Goal: Check status: Check status

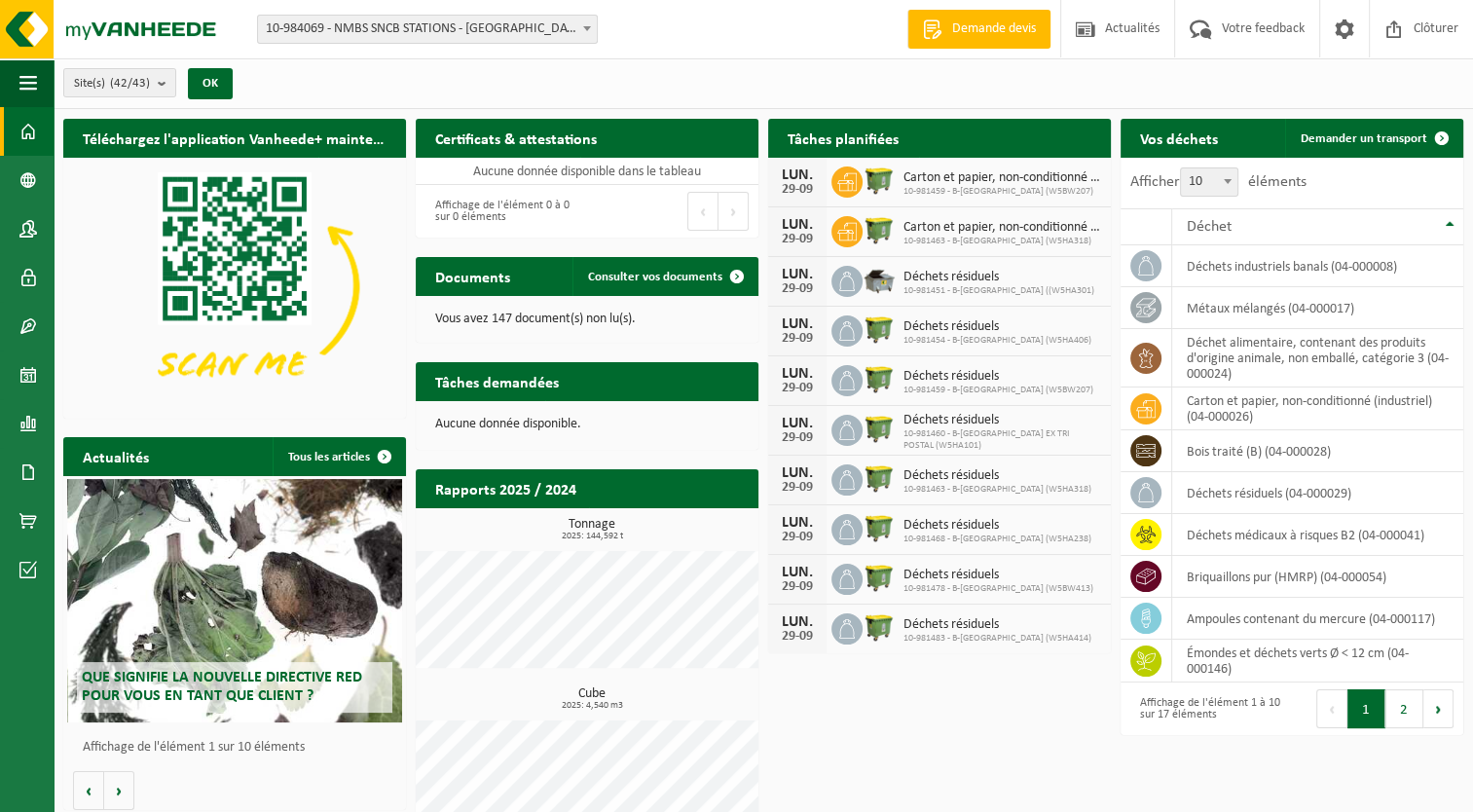
click at [585, 27] on b at bounding box center [587, 29] width 8 height 5
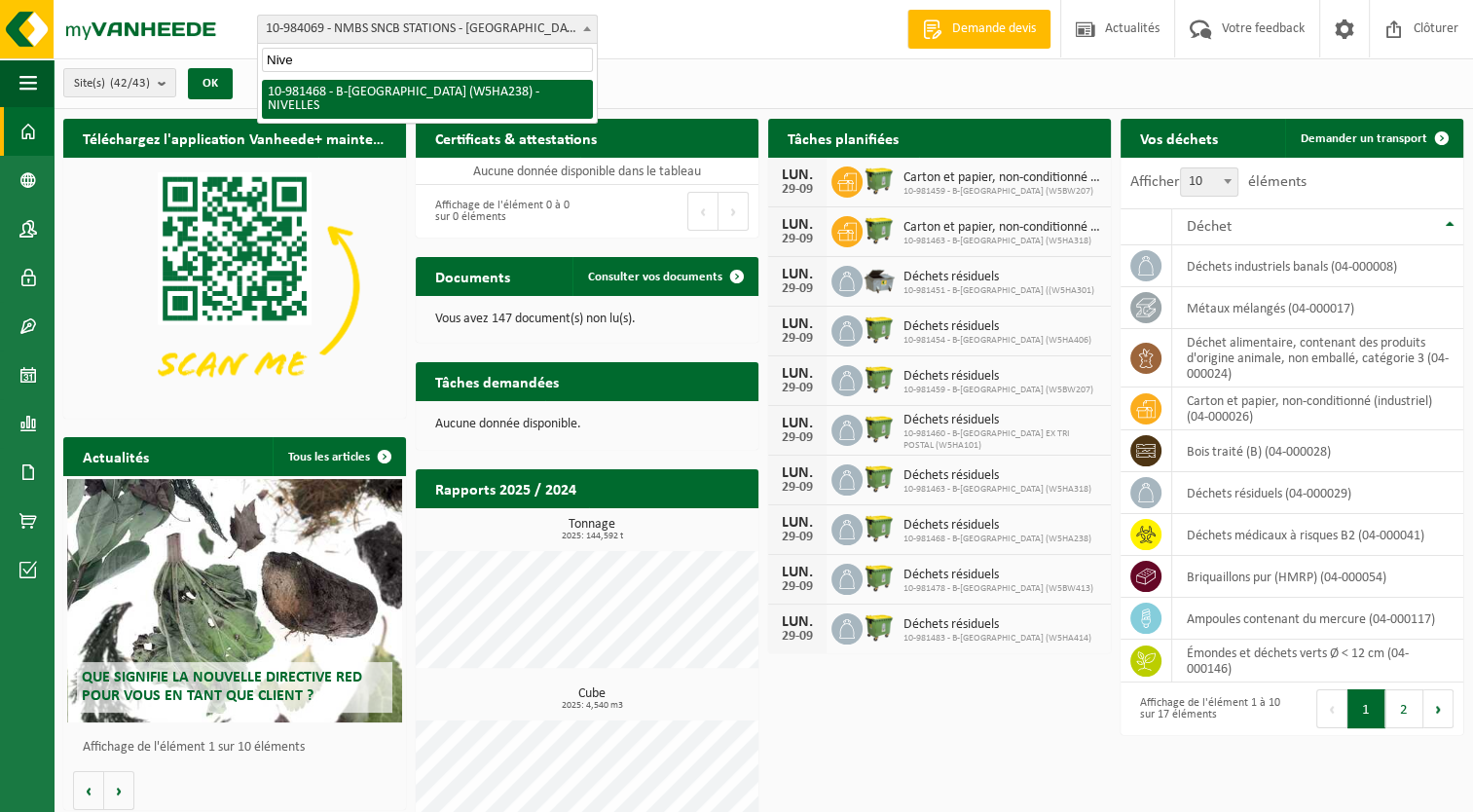
type input "Nive"
select select "161986"
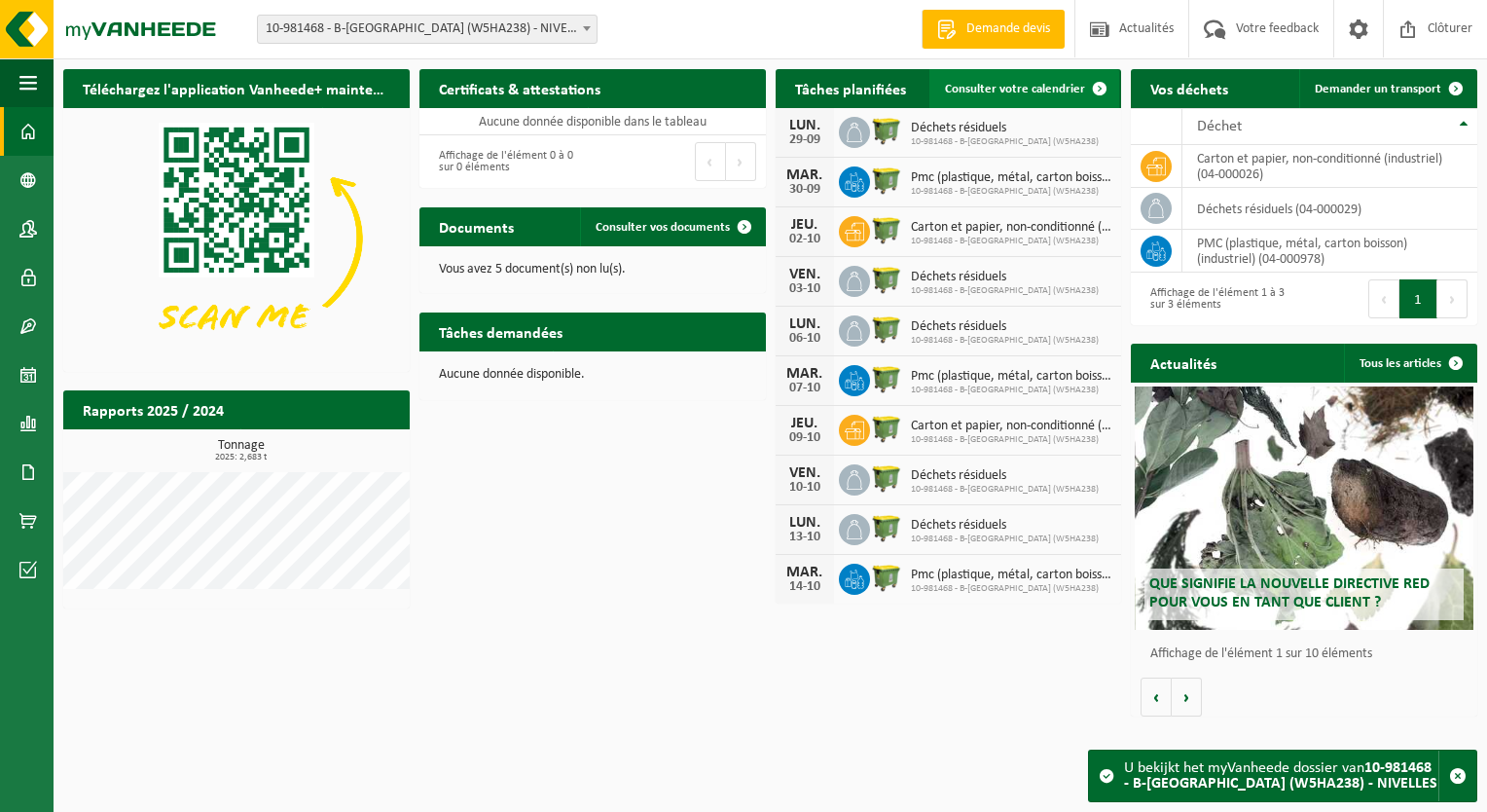
click at [1102, 91] on span at bounding box center [1099, 88] width 39 height 39
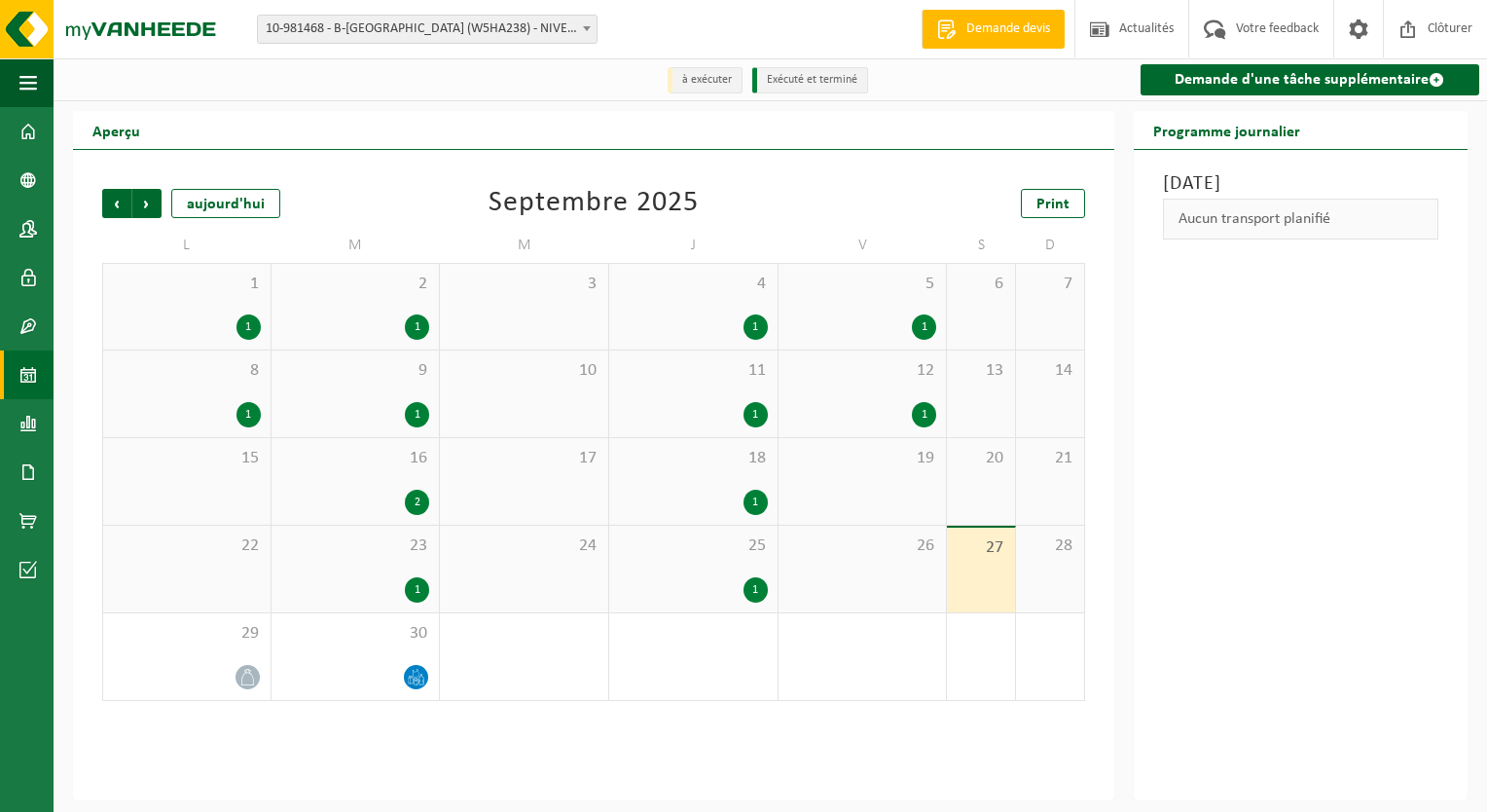
click at [761, 589] on div "1" at bounding box center [756, 589] width 25 height 26
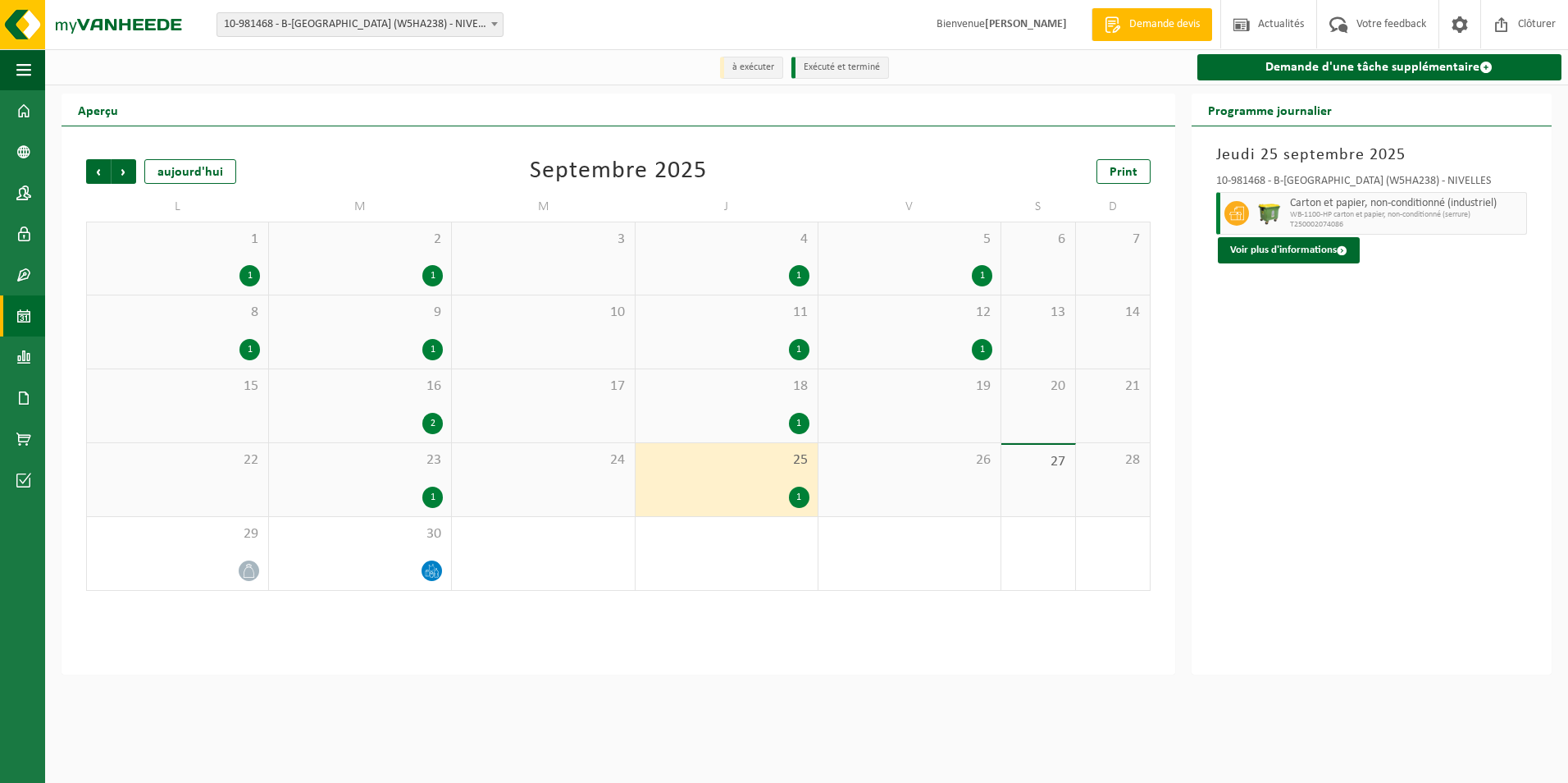
click at [798, 498] on div "1" at bounding box center [799, 497] width 21 height 22
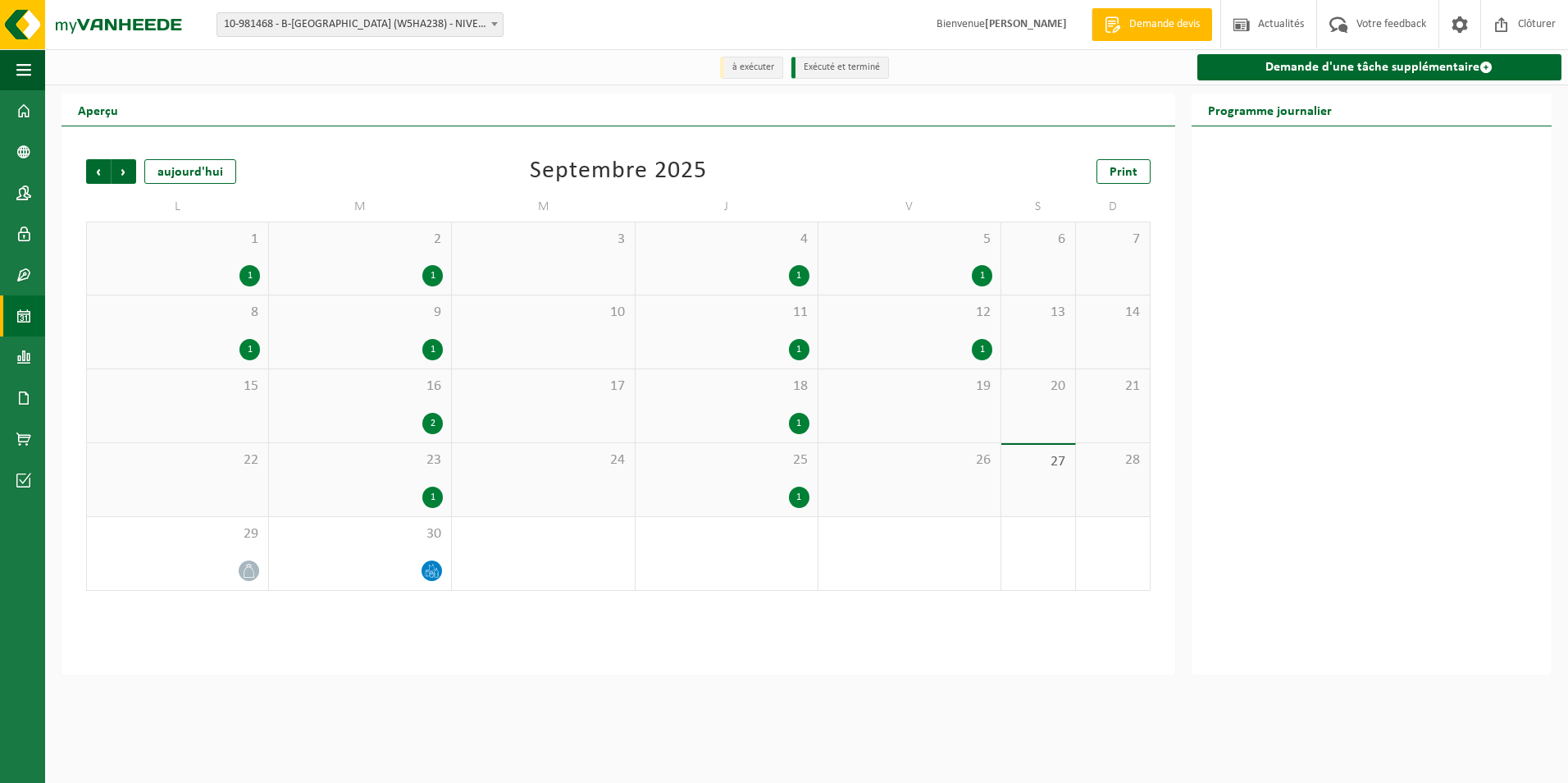
click at [799, 498] on div "1" at bounding box center [799, 497] width 21 height 22
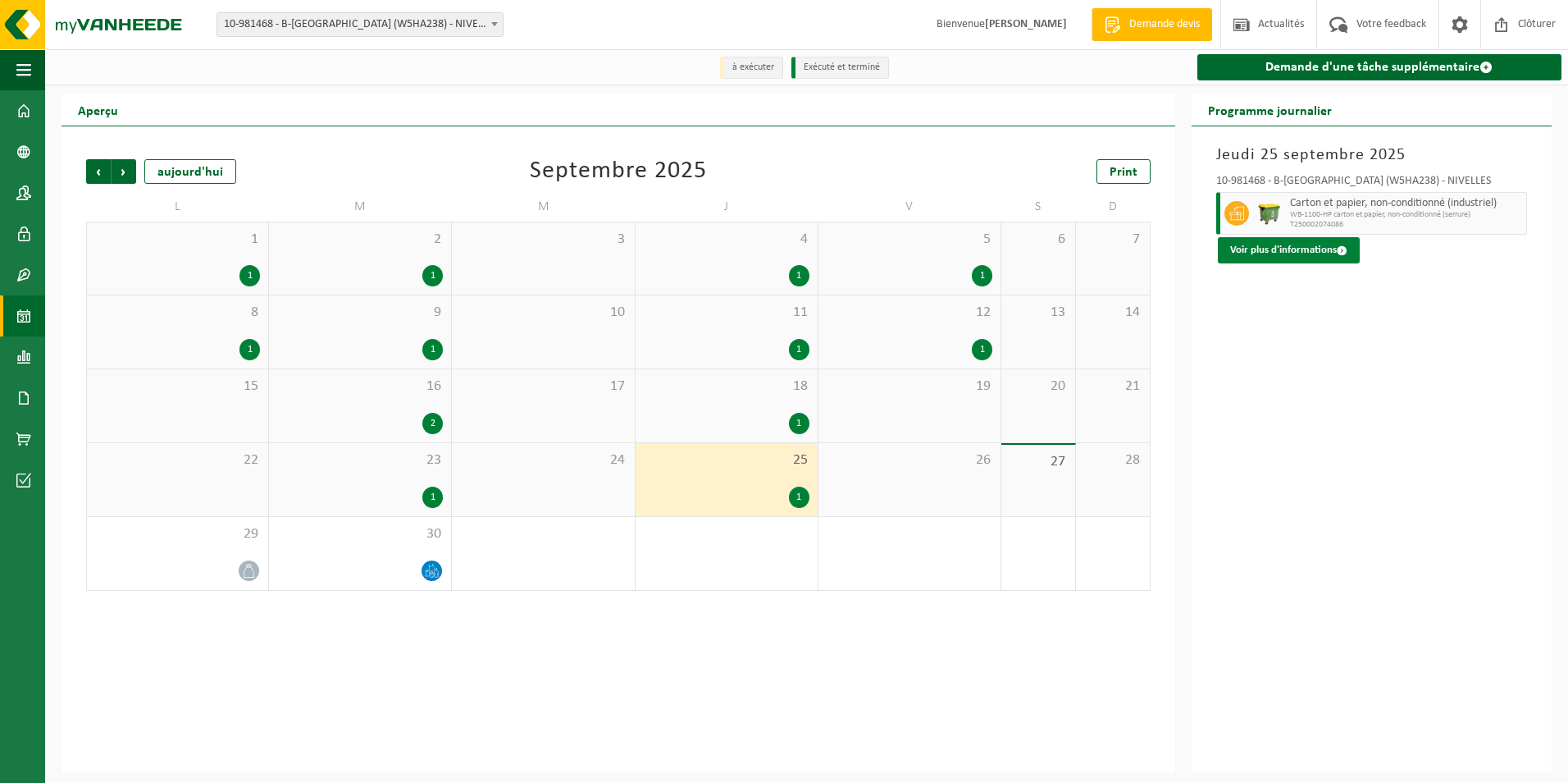
click at [1252, 250] on span at bounding box center [1342, 250] width 11 height 11
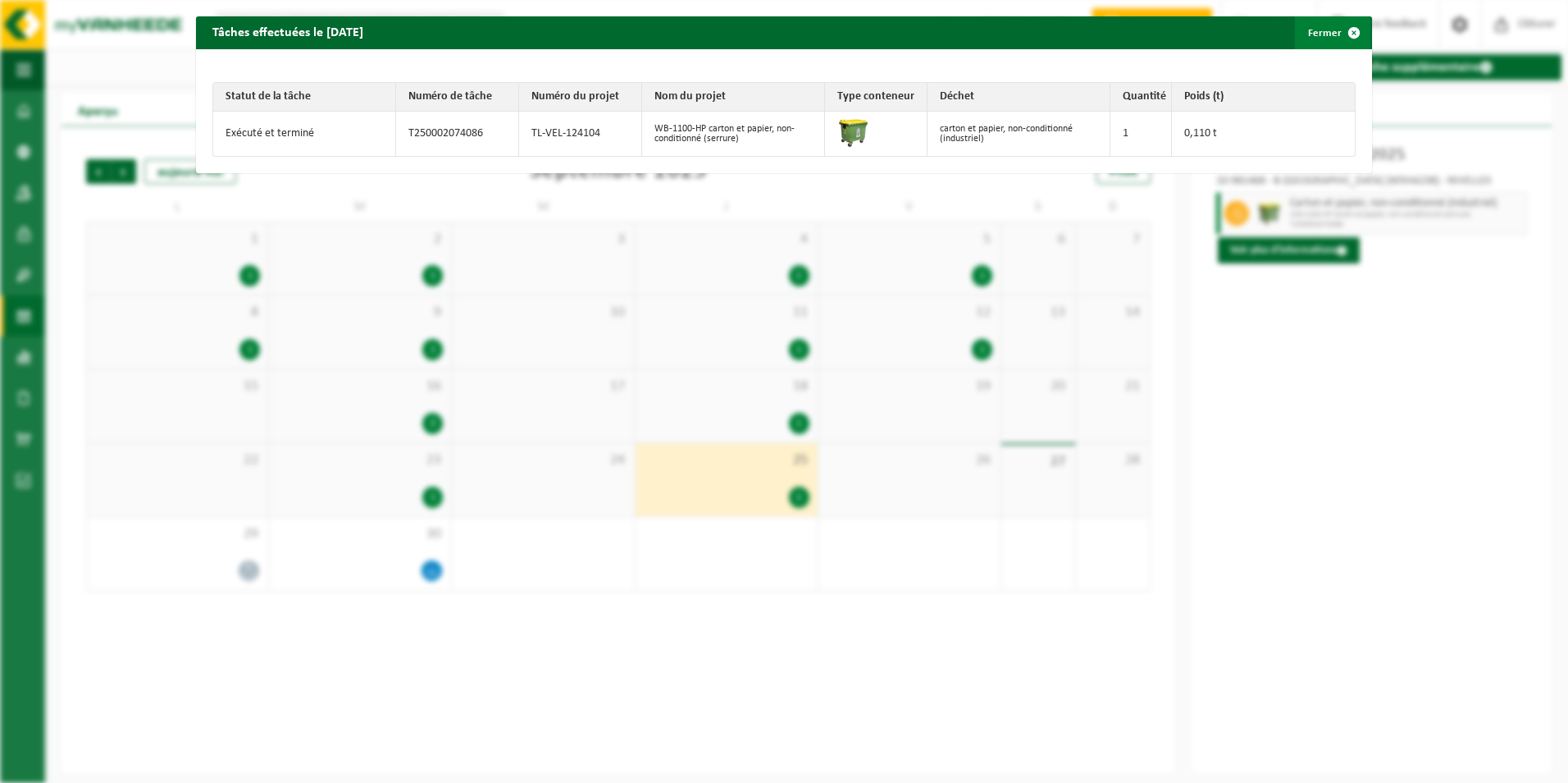
click at [1252, 29] on span "button" at bounding box center [1354, 33] width 33 height 33
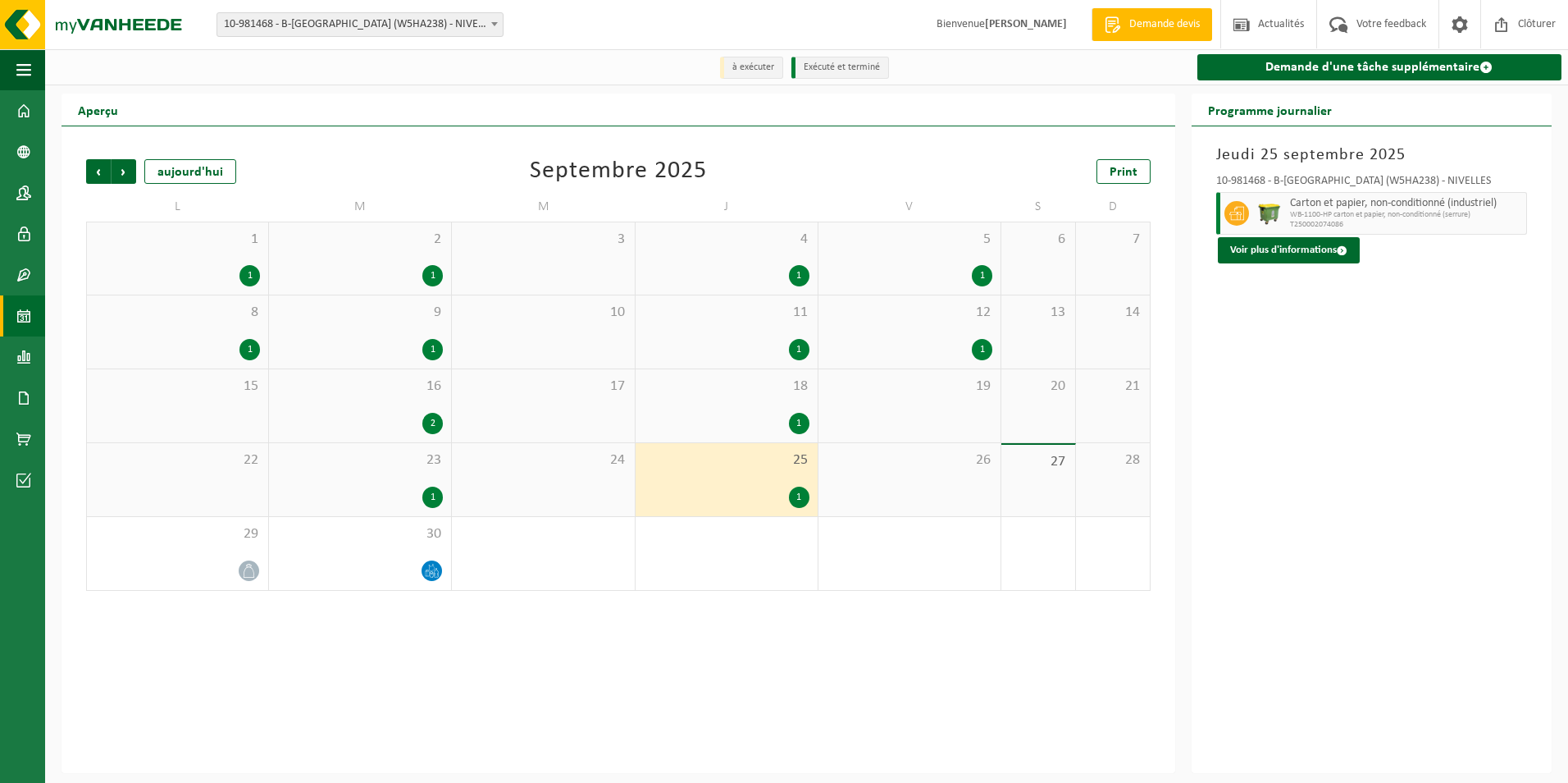
click at [431, 499] on div "1" at bounding box center [433, 497] width 21 height 22
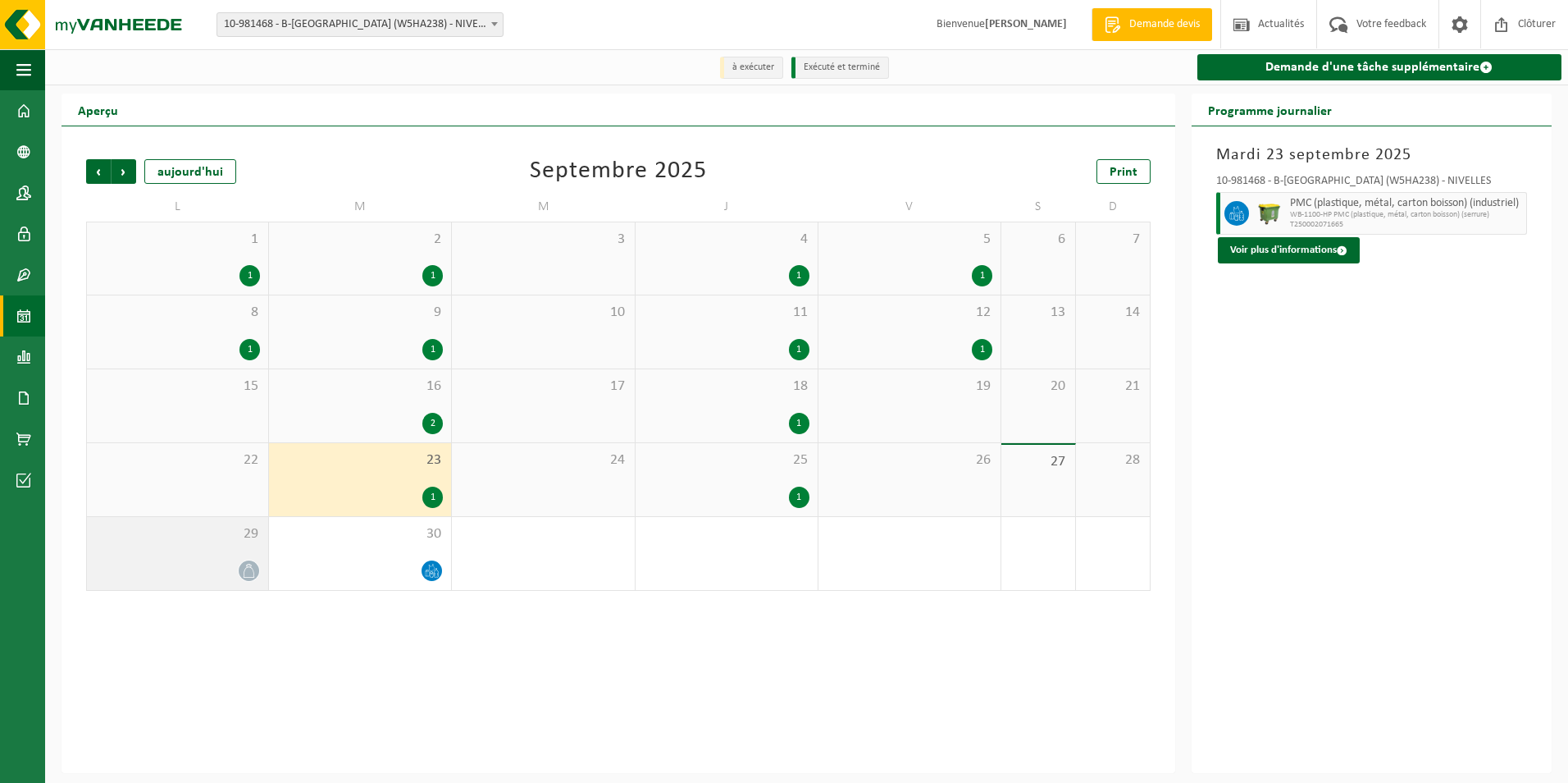
click at [249, 572] on icon at bounding box center [248, 570] width 14 height 14
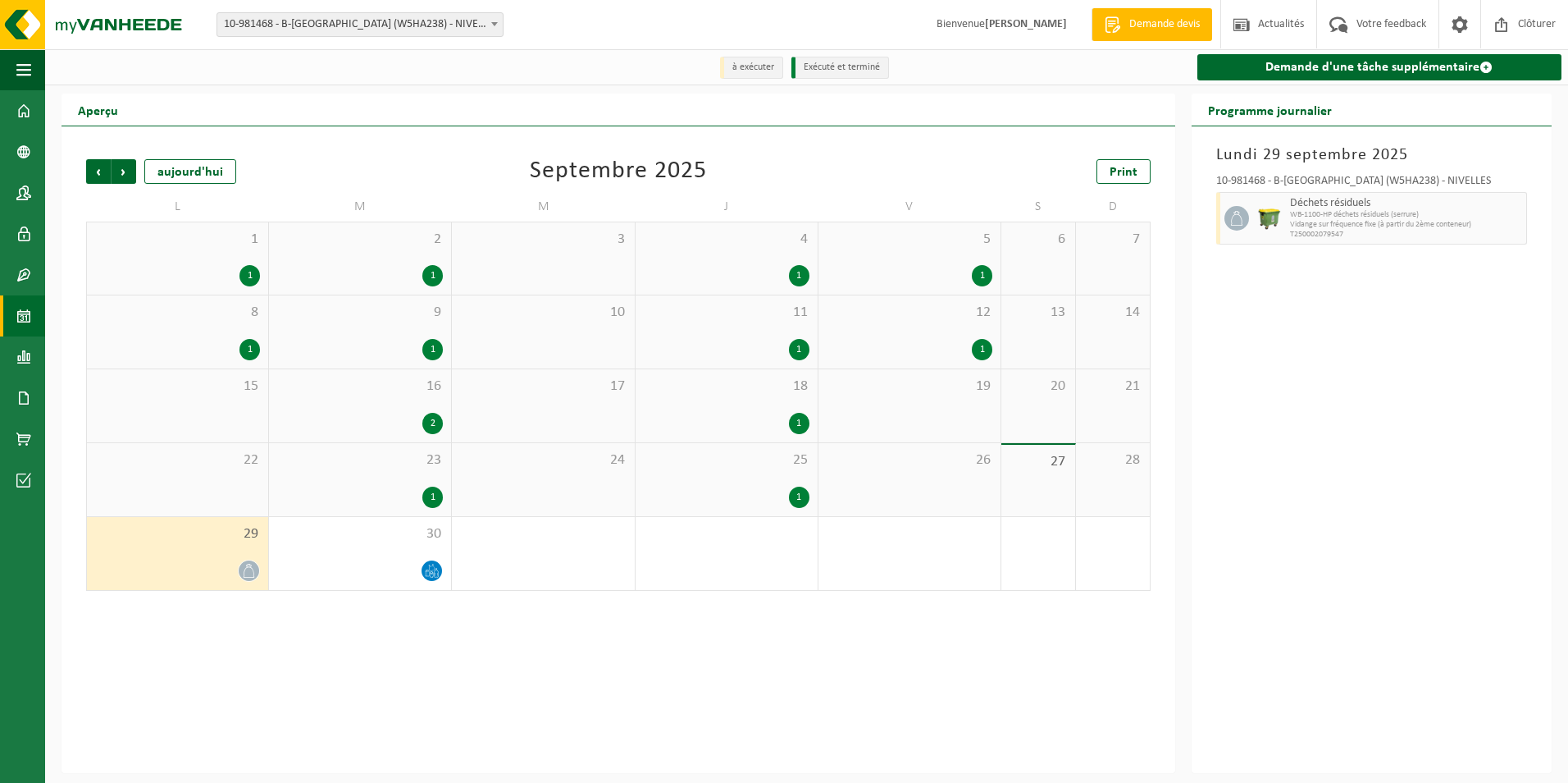
click at [1252, 528] on div "[DATE] 10-981468 - B-[GEOGRAPHIC_DATA] (W5HA238) - NIVELLES Déchets résiduels W…" at bounding box center [1372, 449] width 360 height 646
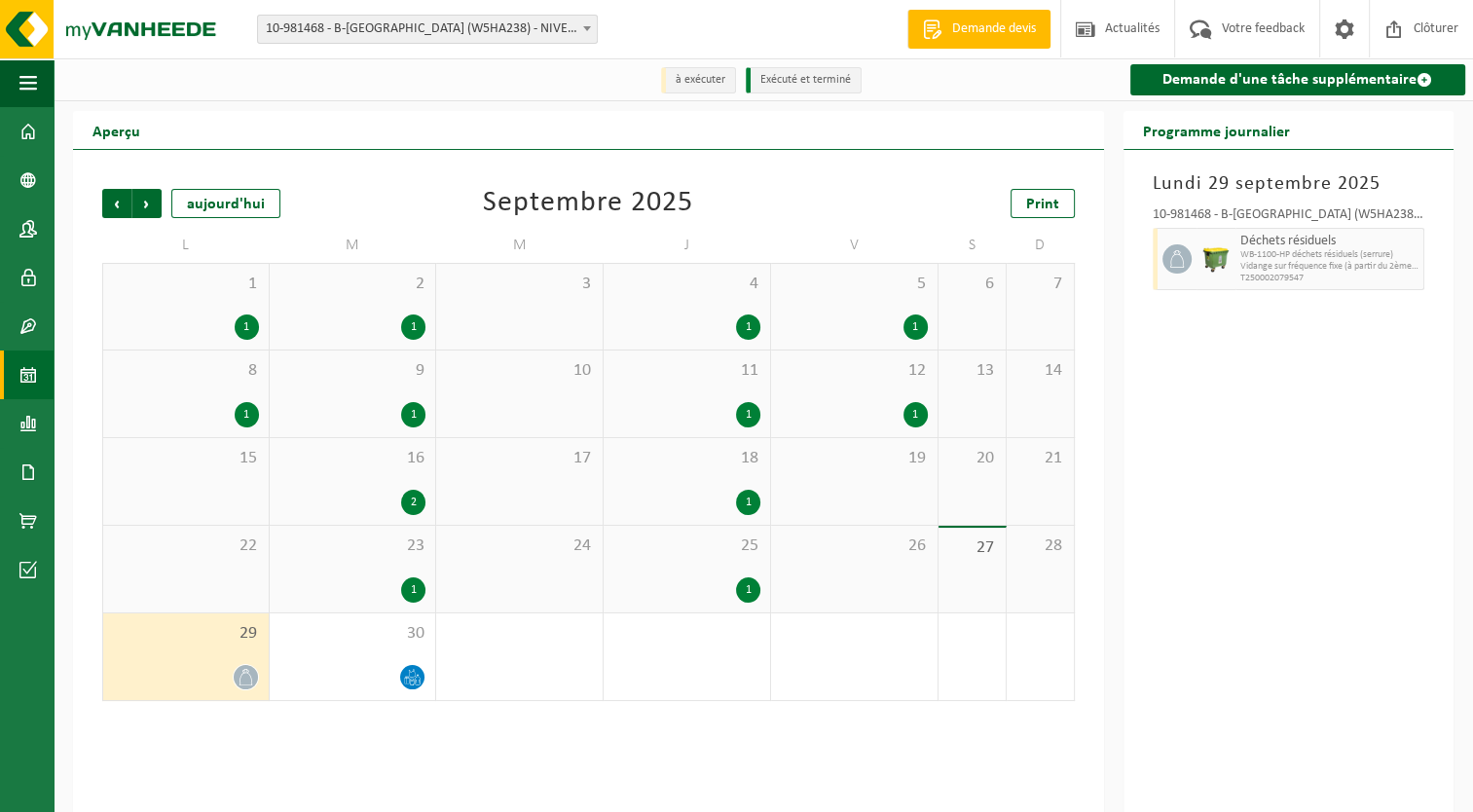
click at [749, 588] on div "1" at bounding box center [748, 589] width 25 height 26
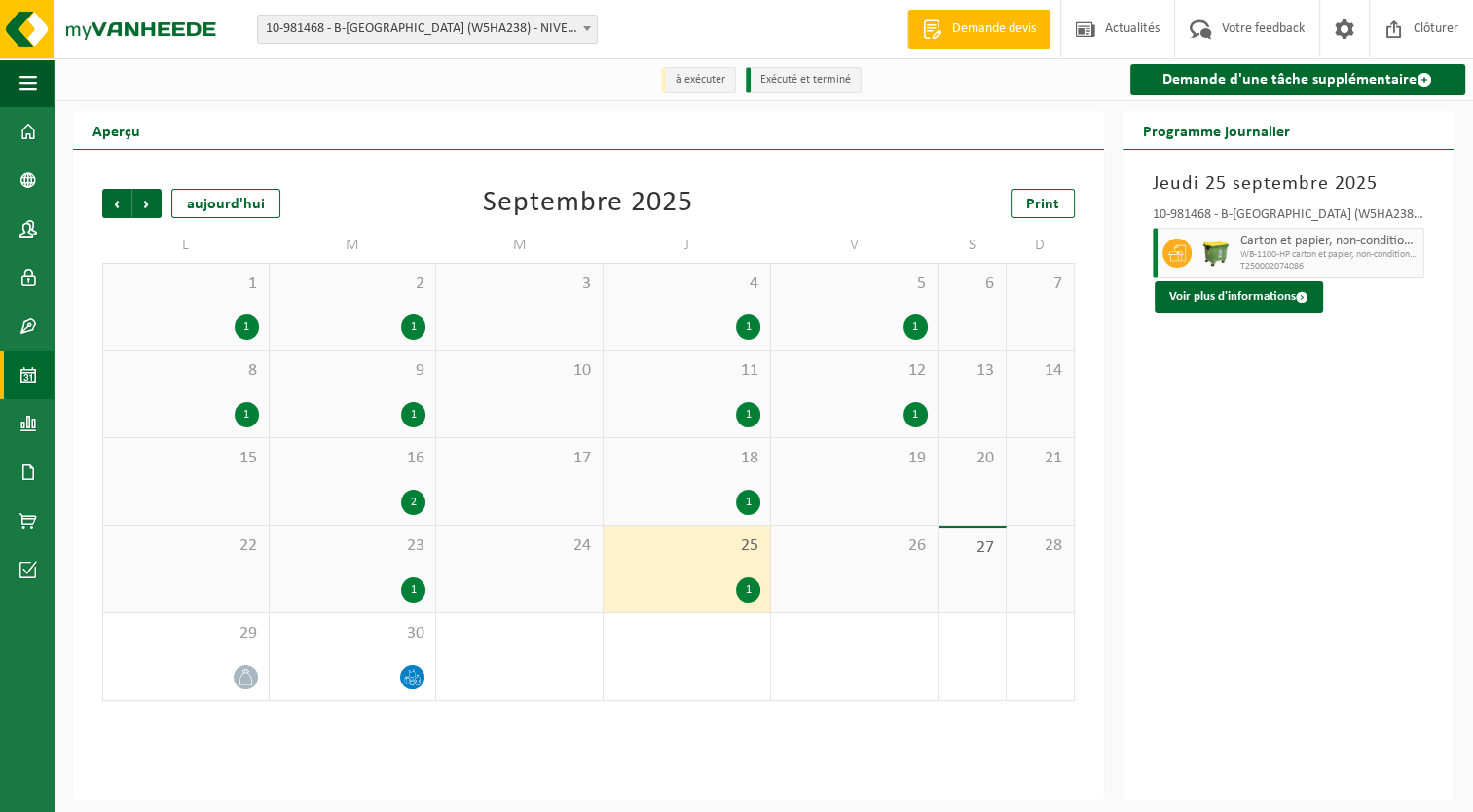
click at [749, 594] on div "1" at bounding box center [748, 589] width 25 height 26
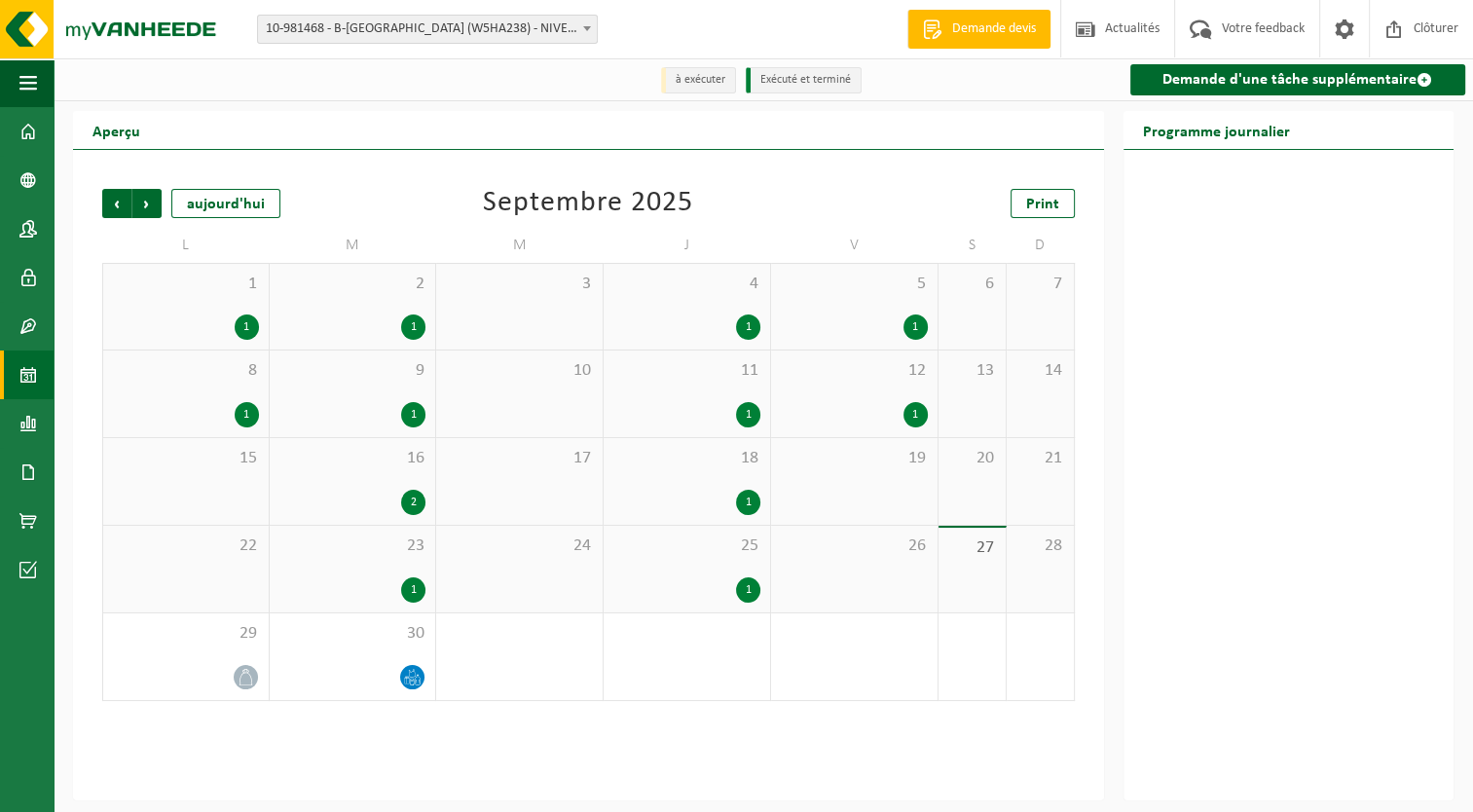
click at [751, 594] on div "1" at bounding box center [748, 589] width 25 height 26
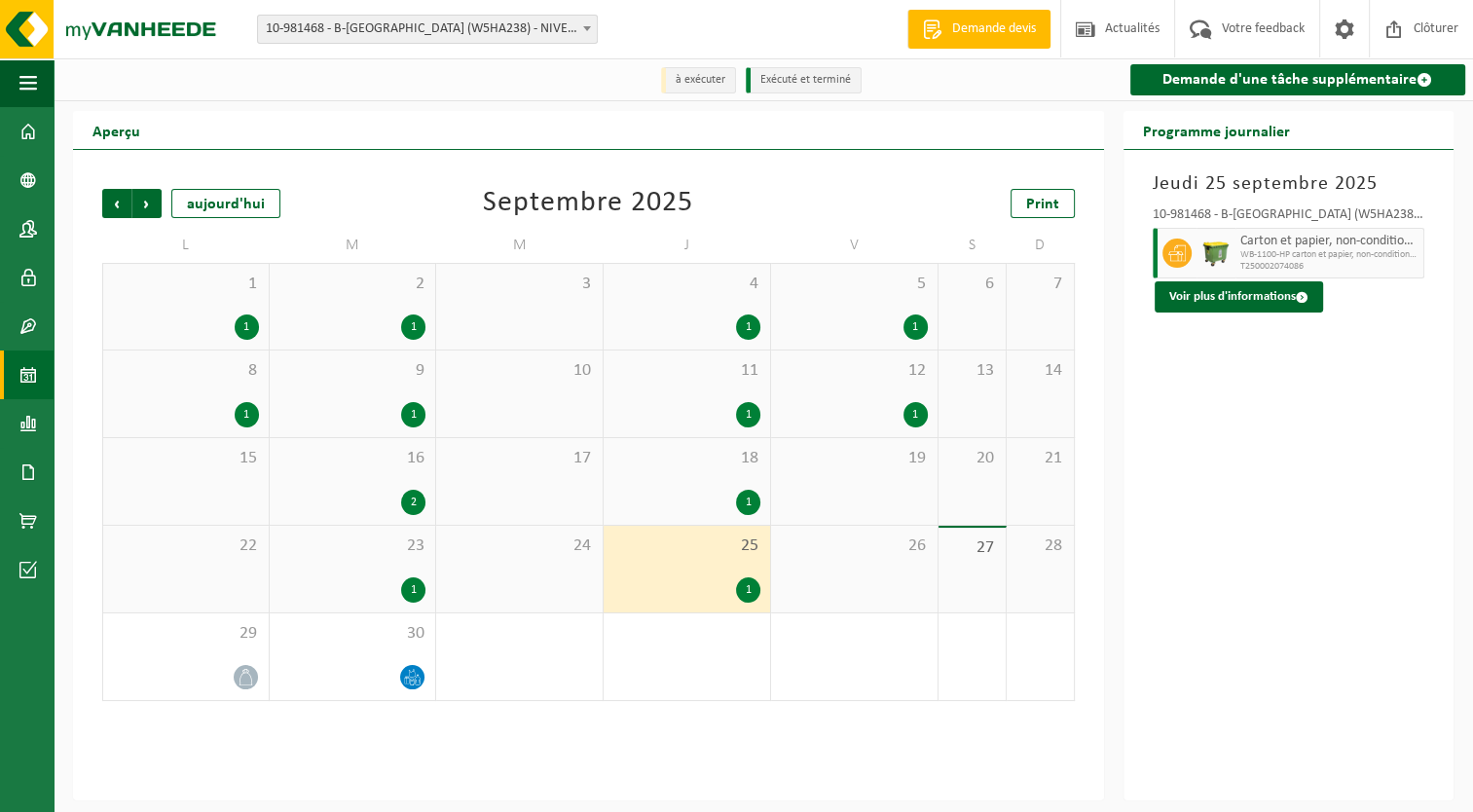
click at [752, 593] on div "1" at bounding box center [748, 589] width 25 height 26
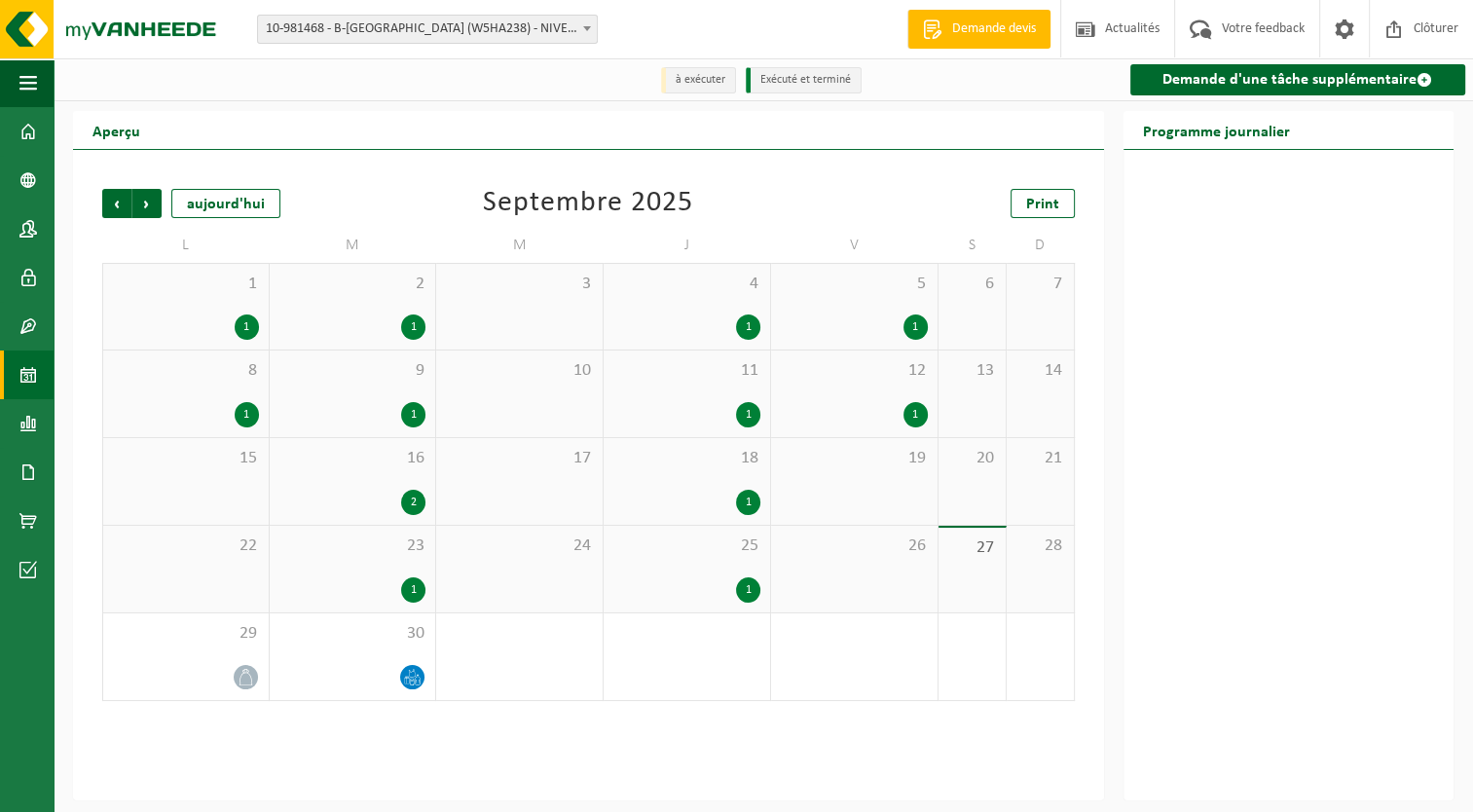
click at [752, 589] on div "1" at bounding box center [748, 589] width 25 height 26
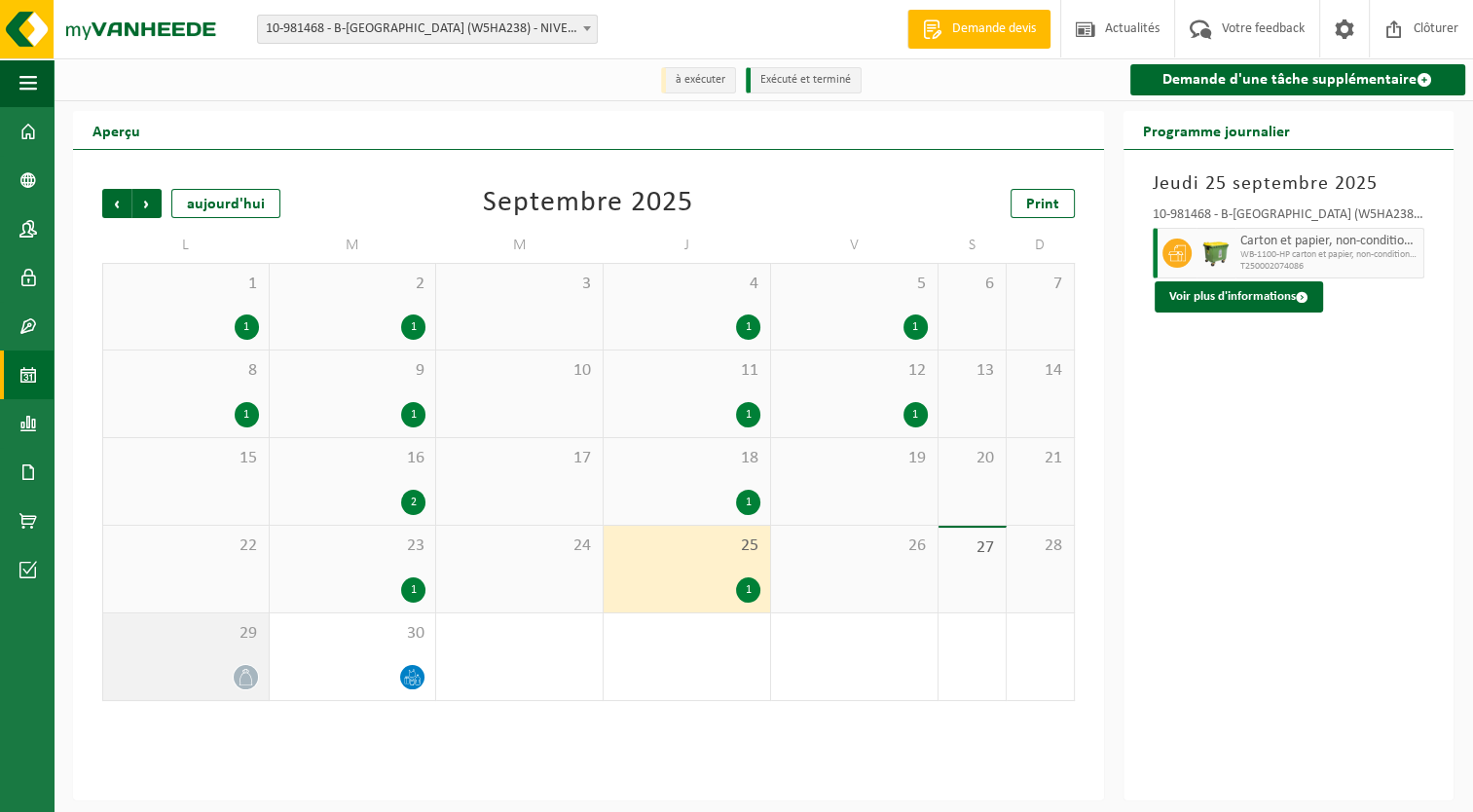
click at [242, 680] on icon at bounding box center [245, 677] width 17 height 17
